Goal: Communication & Community: Answer question/provide support

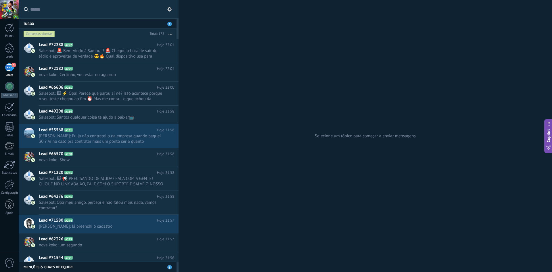
drag, startPoint x: 537, startPoint y: 249, endPoint x: 225, endPoint y: 245, distance: 312.2
click at [223, 241] on div "Selecione um tópico para começar a enviar mensagens" at bounding box center [364, 136] width 373 height 272
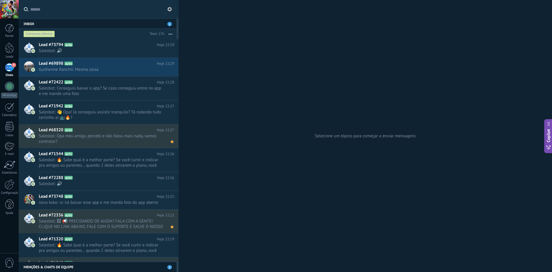
scroll to position [5, 0]
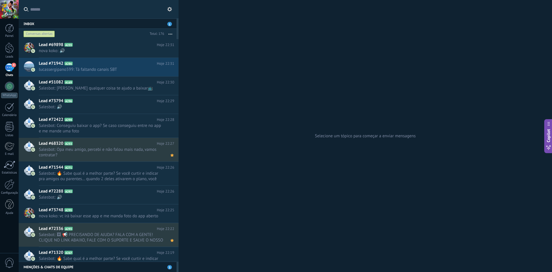
click at [44, 35] on div "Conversas abertas" at bounding box center [39, 33] width 31 height 7
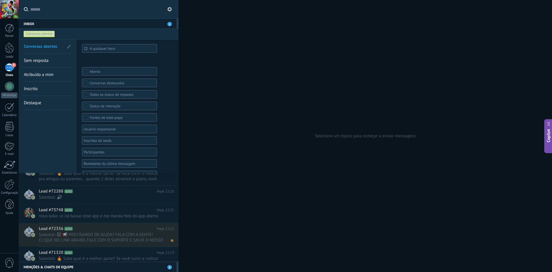
click at [42, 62] on span "Sem resposta" at bounding box center [36, 60] width 25 height 5
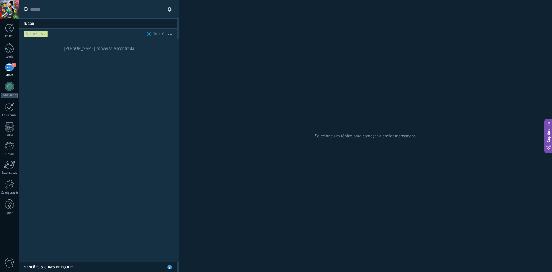
drag, startPoint x: 279, startPoint y: 85, endPoint x: 257, endPoint y: 86, distance: 21.6
click at [266, 86] on div "Selecione um tópico para começar a enviar mensagens" at bounding box center [364, 136] width 373 height 272
click at [15, 70] on link "3 Chats" at bounding box center [9, 70] width 19 height 14
click at [155, 269] on div "Menções & Chats de equipe 3" at bounding box center [98, 266] width 158 height 10
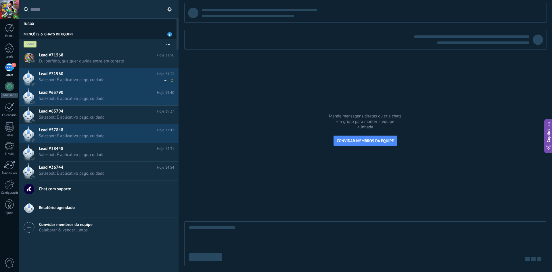
drag, startPoint x: 93, startPoint y: 78, endPoint x: 97, endPoint y: 89, distance: 11.9
click at [93, 78] on span "Salesbot: É aplicativo pago, cuidado" at bounding box center [101, 79] width 124 height 5
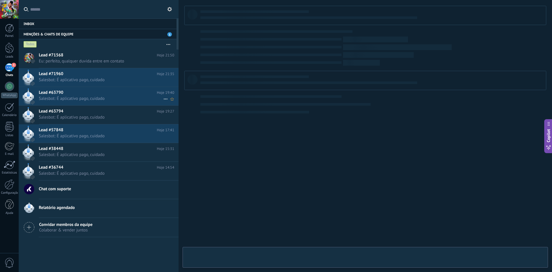
click at [99, 96] on span "Salesbot: É aplicativo pago, cuidado" at bounding box center [101, 98] width 124 height 5
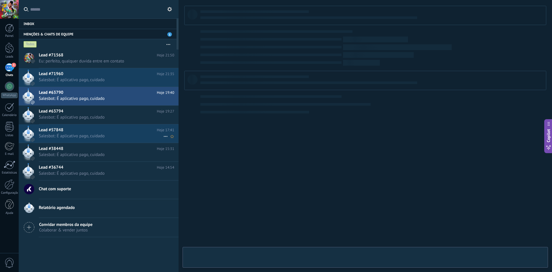
click at [103, 129] on h2 "Lead #57848" at bounding box center [98, 130] width 118 height 6
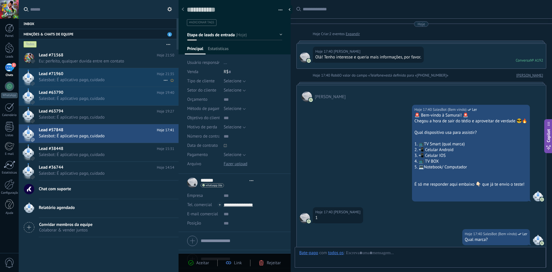
scroll to position [308, 0]
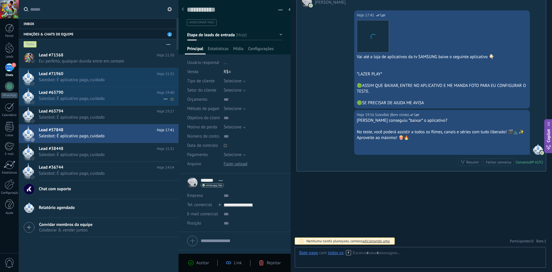
click at [97, 94] on h2 "Lead #63790" at bounding box center [98, 93] width 118 height 6
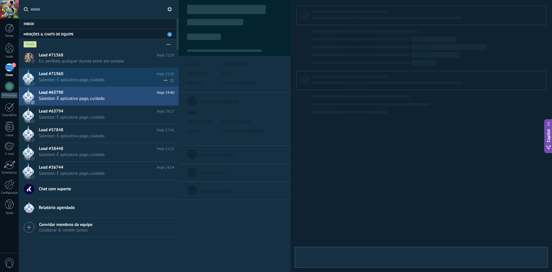
click at [88, 77] on div "Lead #71960 Hoje 21:35 Salesbot: É aplicativo pago, cuidado" at bounding box center [109, 77] width 140 height 18
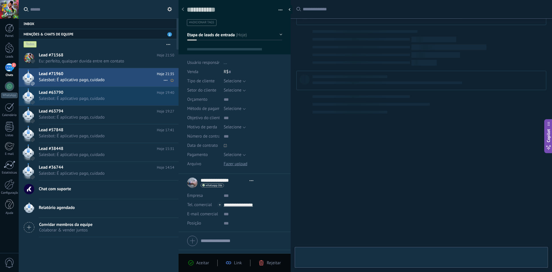
scroll to position [9, 0]
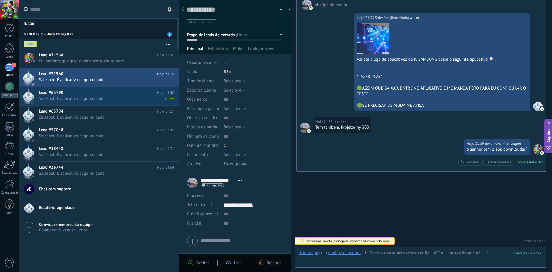
click at [80, 97] on span "Salesbot: É aplicativo pago, cuidado" at bounding box center [101, 98] width 124 height 5
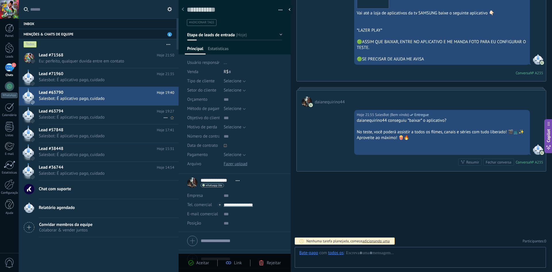
scroll to position [9, 0]
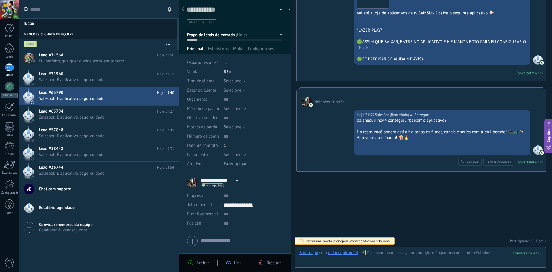
click at [7, 71] on div "1" at bounding box center [9, 67] width 9 height 8
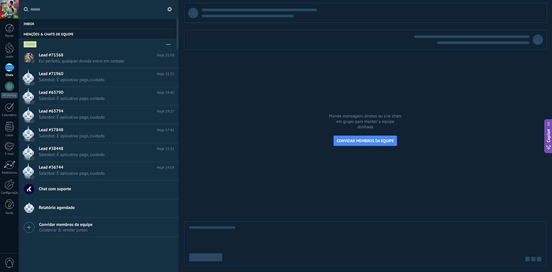
click at [55, 25] on div "Inbox 0" at bounding box center [98, 23] width 158 height 10
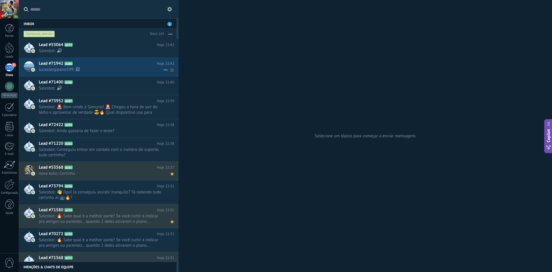
click at [90, 67] on span "lucassergipano599: 🖼" at bounding box center [101, 69] width 124 height 5
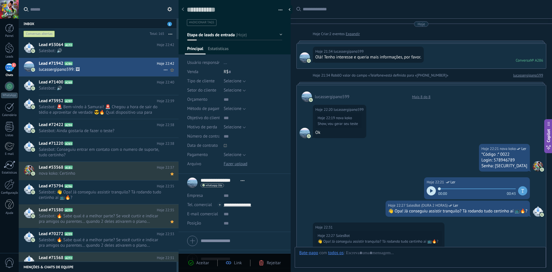
scroll to position [245, 0]
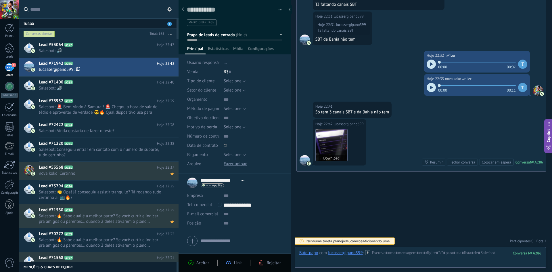
click at [331, 138] on img at bounding box center [332, 145] width 32 height 32
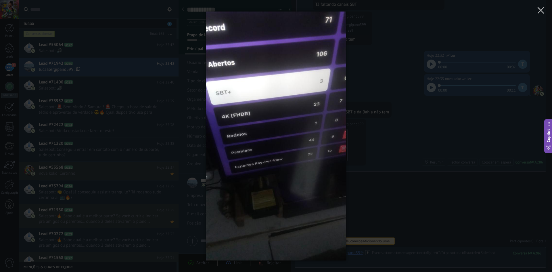
drag, startPoint x: 409, startPoint y: 207, endPoint x: 417, endPoint y: 211, distance: 9.6
click at [409, 207] on div at bounding box center [276, 136] width 552 height 272
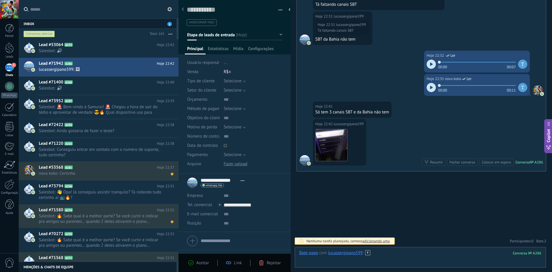
click at [408, 255] on div at bounding box center [420, 258] width 242 height 17
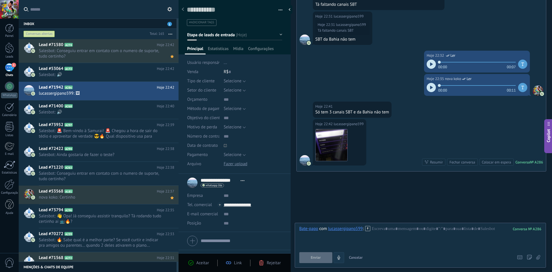
click at [340, 256] on icon "4" at bounding box center [338, 257] width 5 height 5
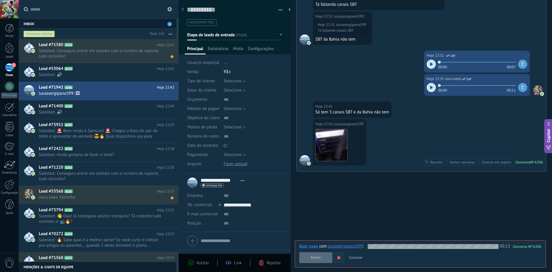
click at [339, 257] on use "button" at bounding box center [338, 257] width 3 height 3
click at [320, 257] on span "Enviar" at bounding box center [316, 257] width 10 height 4
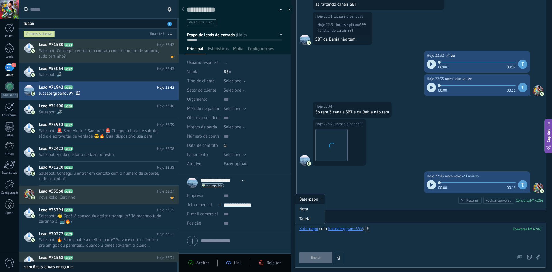
scroll to position [284, 0]
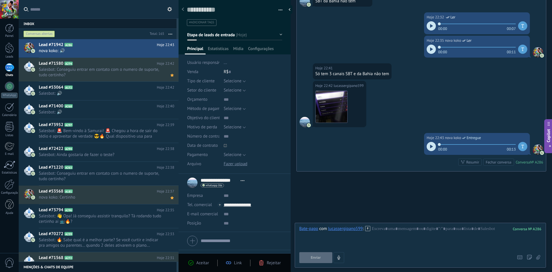
click at [291, 11] on div at bounding box center [291, 9] width 9 height 9
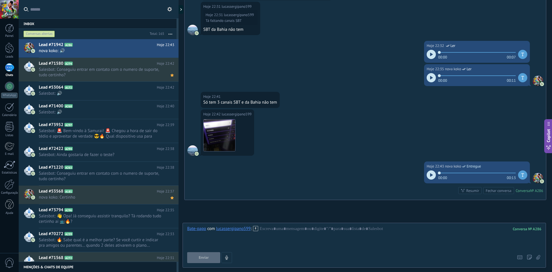
scroll to position [255, 0]
click at [8, 67] on div "1" at bounding box center [9, 67] width 9 height 8
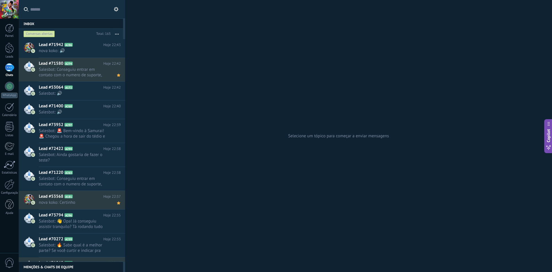
type textarea "**********"
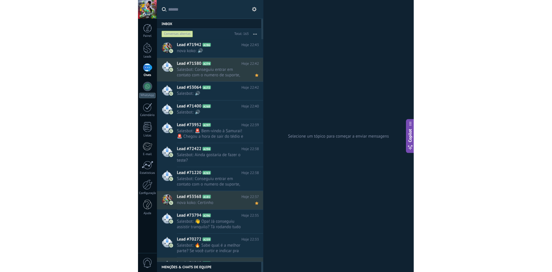
scroll to position [5, 0]
